Goal: Find specific page/section: Find specific page/section

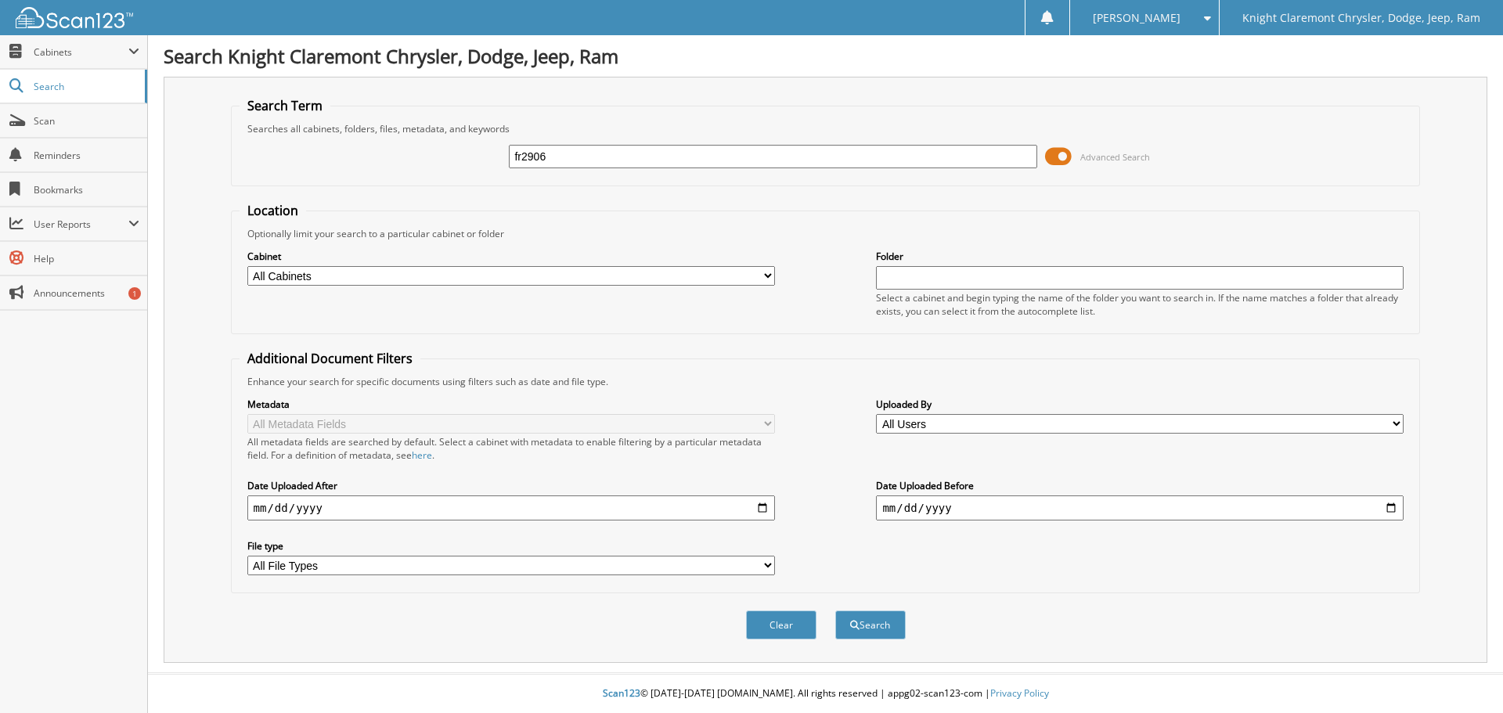
type input "fr2906"
click at [835, 611] on button "Search" at bounding box center [870, 625] width 70 height 29
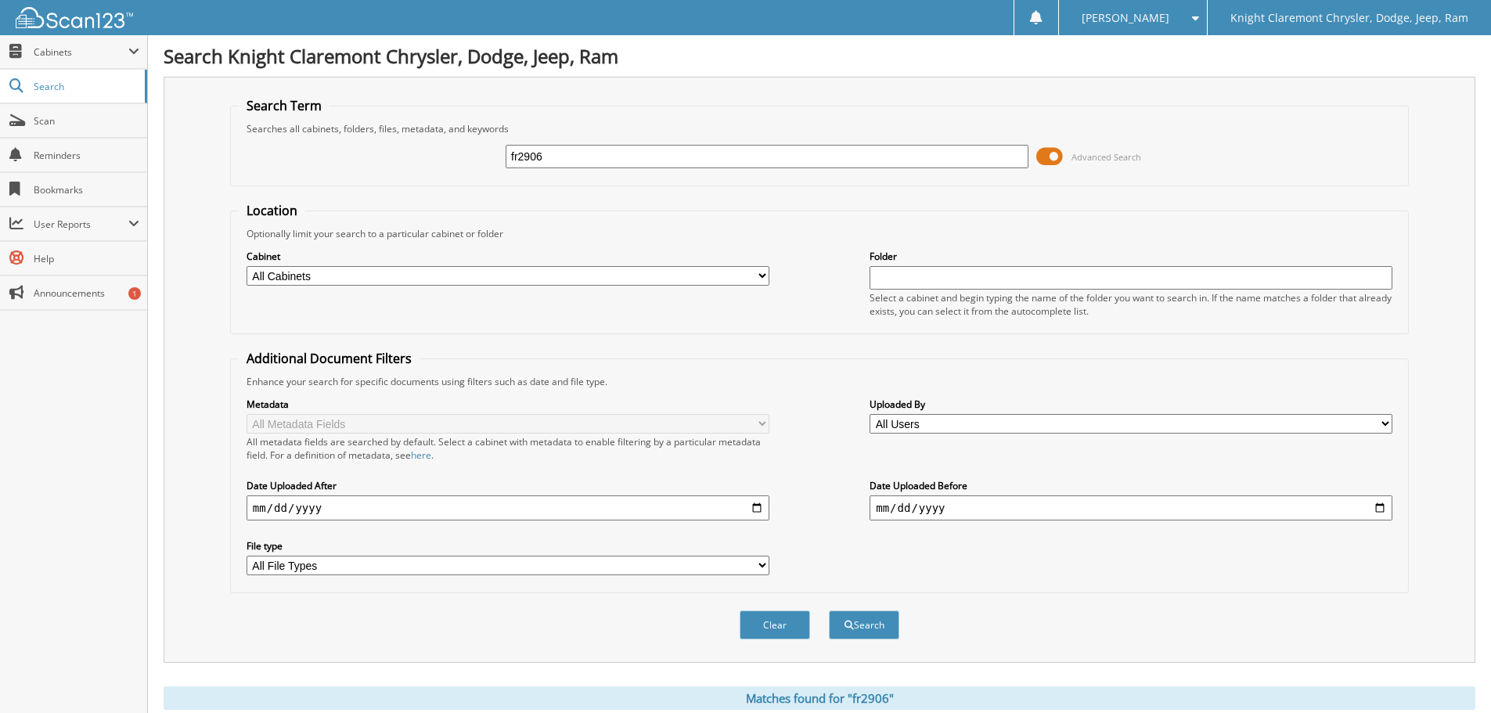
scroll to position [410, 0]
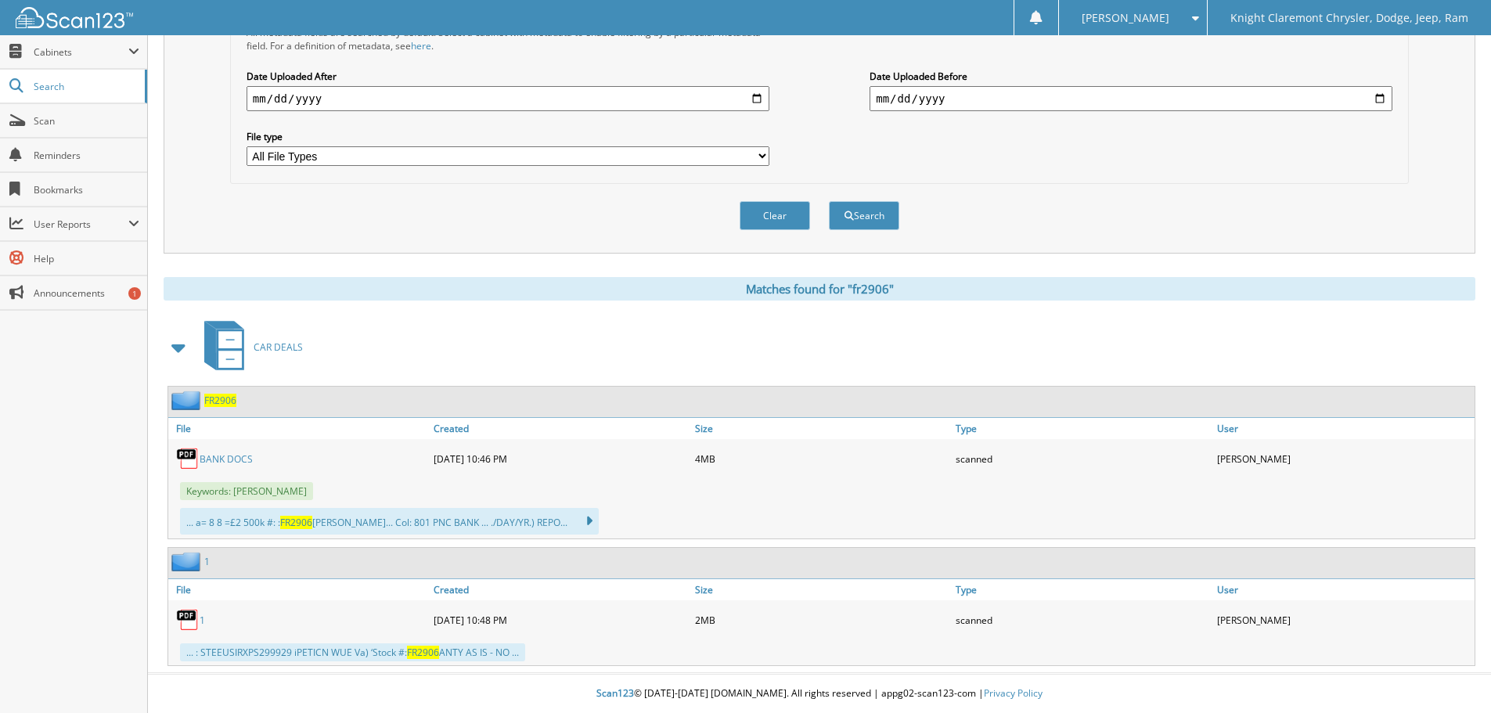
click at [211, 457] on link "BANK DOCS" at bounding box center [226, 458] width 53 height 13
